Goal: Complete application form: Complete application form

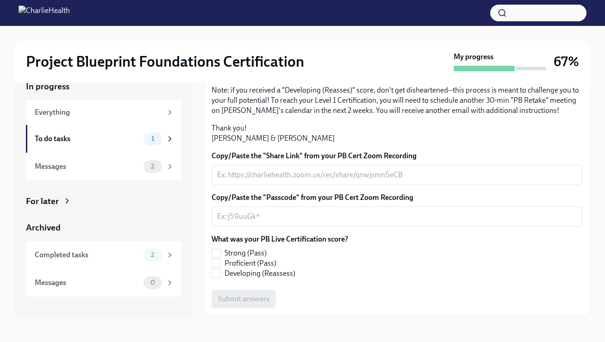
scroll to position [224, 0]
click at [280, 171] on textarea "Copy/Paste the "Share Link" from your PB Cert Zoom Recording" at bounding box center [397, 174] width 360 height 11
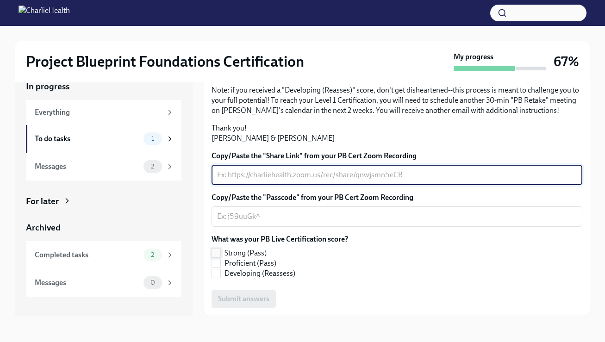
click at [221, 255] on label "Strong (Pass)" at bounding box center [276, 253] width 129 height 10
click at [220, 255] on input "Strong (Pass)" at bounding box center [216, 253] width 8 height 8
checkbox input "true"
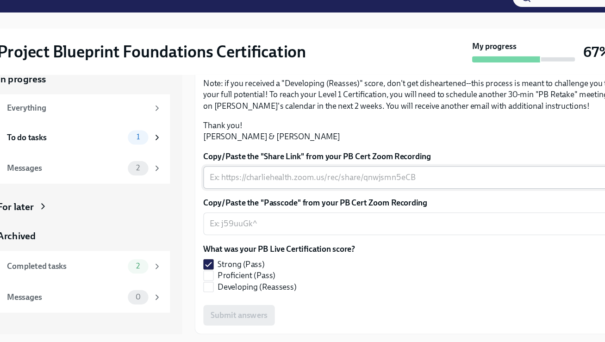
click at [309, 171] on textarea "Copy/Paste the "Share Link" from your PB Cert Zoom Recording" at bounding box center [397, 174] width 360 height 11
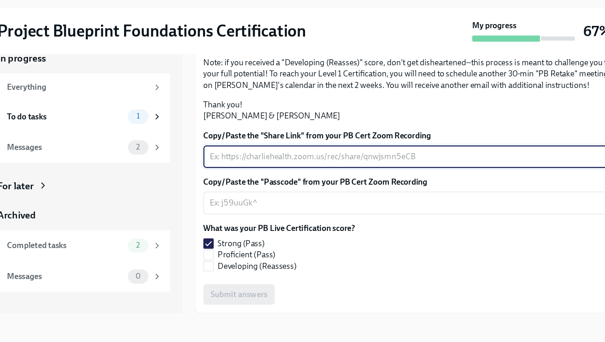
scroll to position [16, 0]
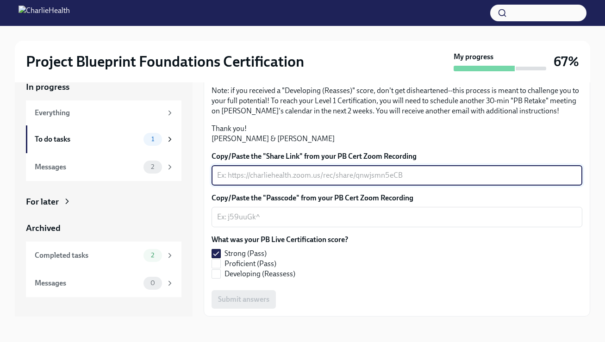
click at [313, 179] on textarea "Copy/Paste the "Share Link" from your PB Cert Zoom Recording" at bounding box center [397, 175] width 360 height 11
paste textarea "￼"
type textarea "￼"
